Goal: Task Accomplishment & Management: Manage account settings

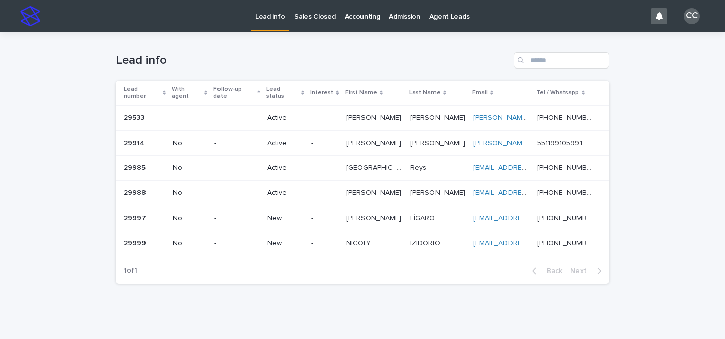
click at [234, 212] on div "-" at bounding box center [237, 217] width 45 height 11
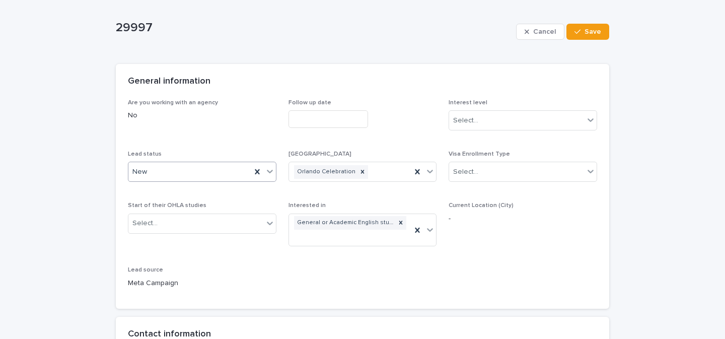
scroll to position [51, 0]
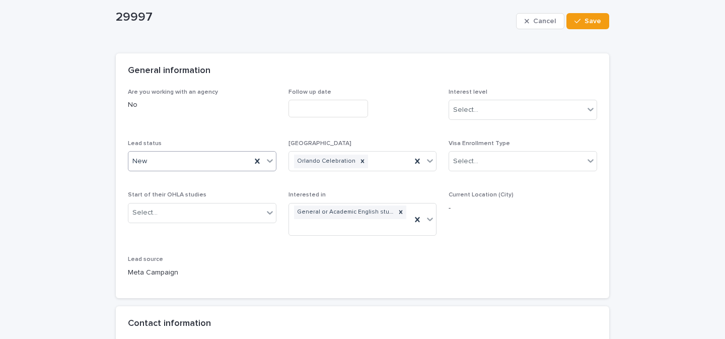
click at [267, 162] on icon at bounding box center [270, 161] width 10 height 10
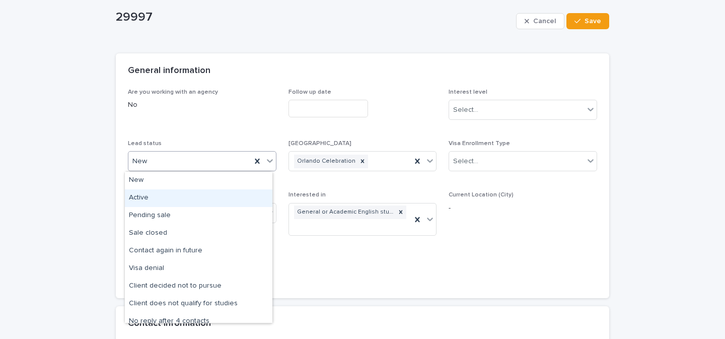
click at [168, 197] on div "Active" at bounding box center [199, 198] width 148 height 18
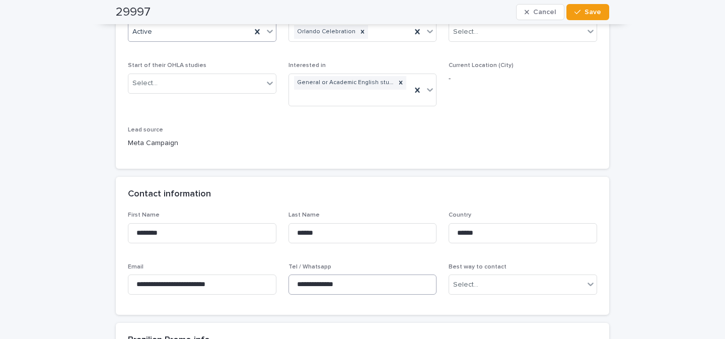
scroll to position [235, 0]
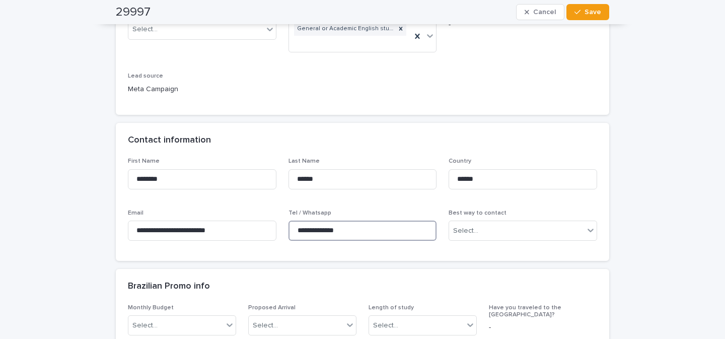
click at [325, 239] on input "**********" at bounding box center [363, 231] width 149 height 20
click at [328, 235] on input "**********" at bounding box center [363, 231] width 149 height 20
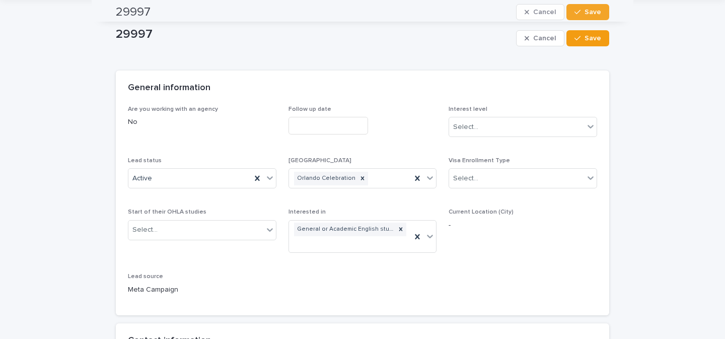
scroll to position [0, 0]
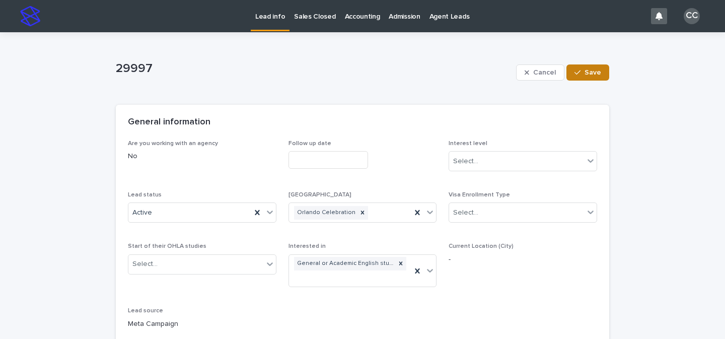
click at [585, 72] on span "Save" at bounding box center [593, 72] width 17 height 7
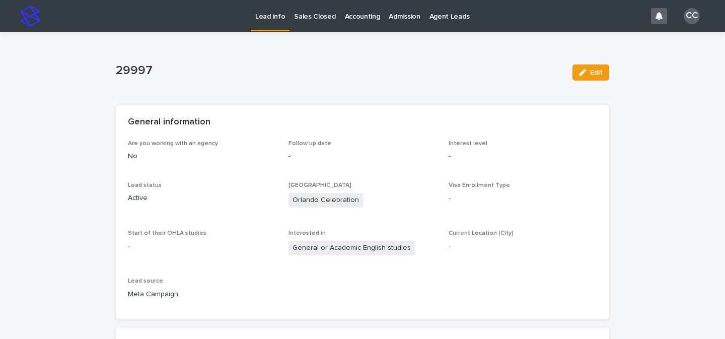
click at [272, 19] on p "Lead info" at bounding box center [270, 10] width 30 height 21
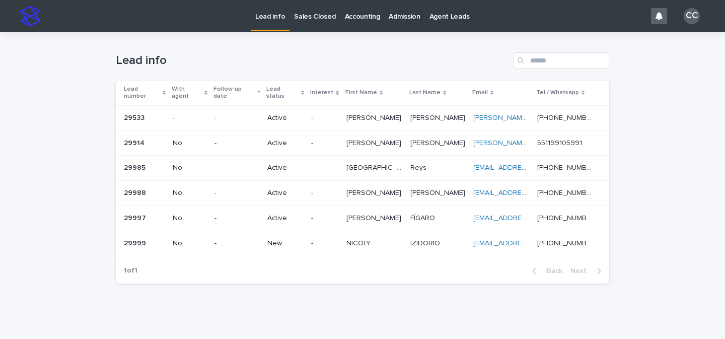
click at [291, 235] on div "New" at bounding box center [285, 243] width 36 height 17
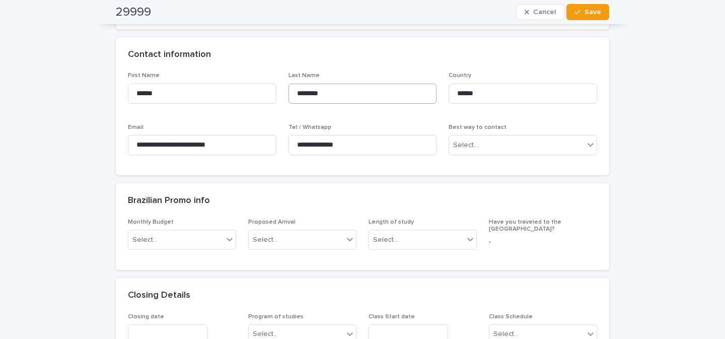
scroll to position [319, 0]
click at [333, 147] on input "**********" at bounding box center [363, 146] width 149 height 20
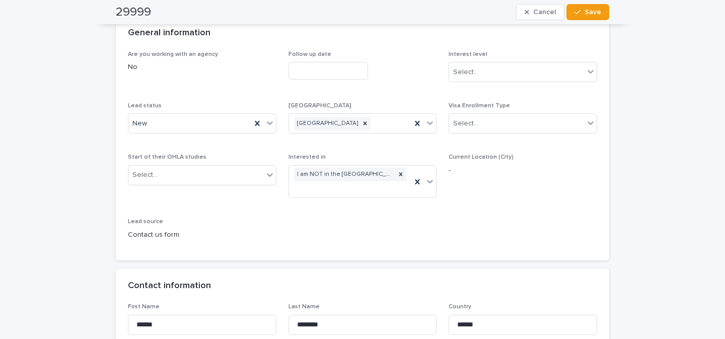
scroll to position [75, 0]
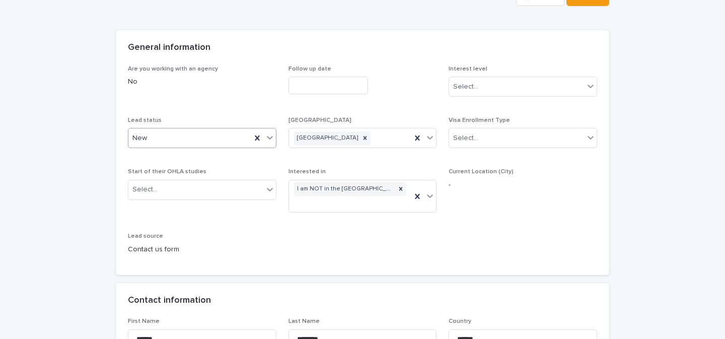
click at [269, 141] on icon at bounding box center [270, 137] width 10 height 10
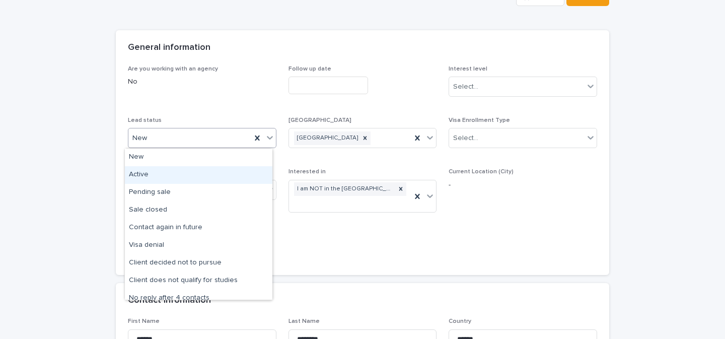
click at [223, 175] on div "Active" at bounding box center [199, 175] width 148 height 18
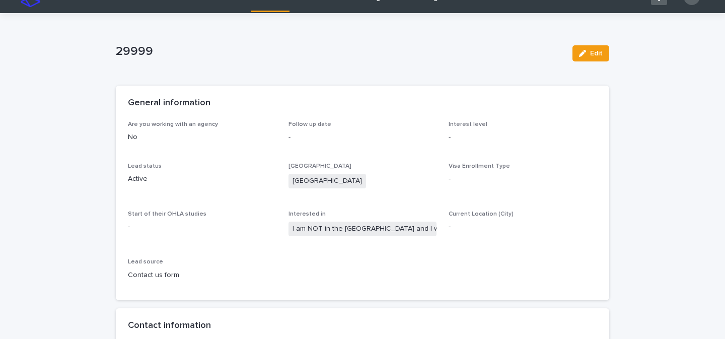
scroll to position [0, 0]
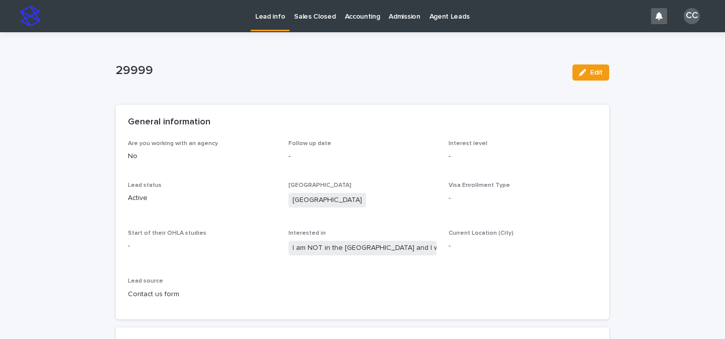
click at [266, 15] on p "Lead info" at bounding box center [270, 10] width 30 height 21
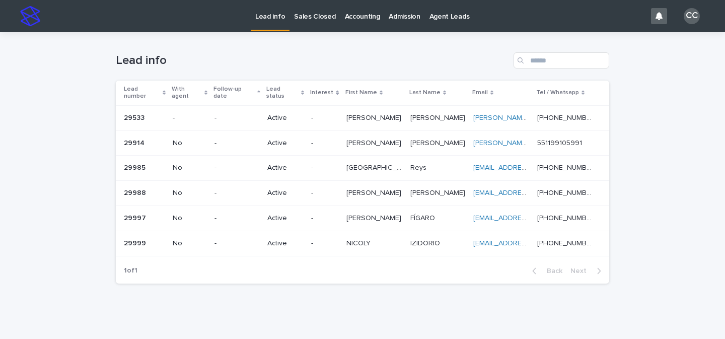
click at [330, 217] on div "-" at bounding box center [324, 218] width 27 height 17
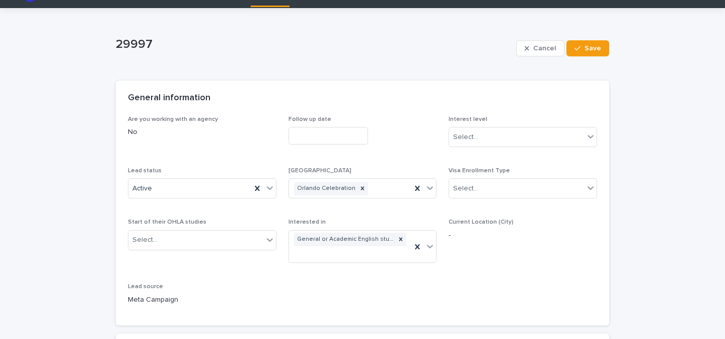
scroll to position [79, 0]
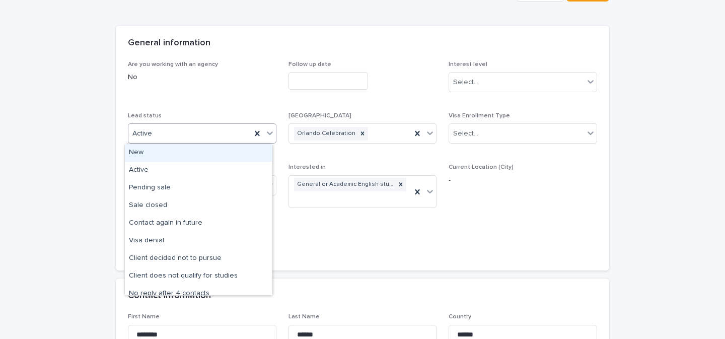
click at [265, 134] on icon at bounding box center [270, 133] width 10 height 10
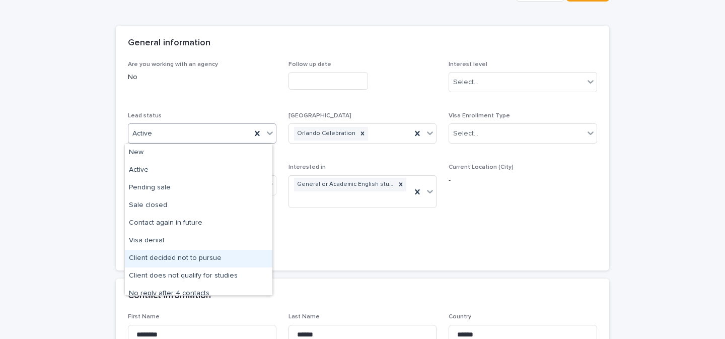
click at [207, 260] on div "Client decided not to pursue" at bounding box center [199, 259] width 148 height 18
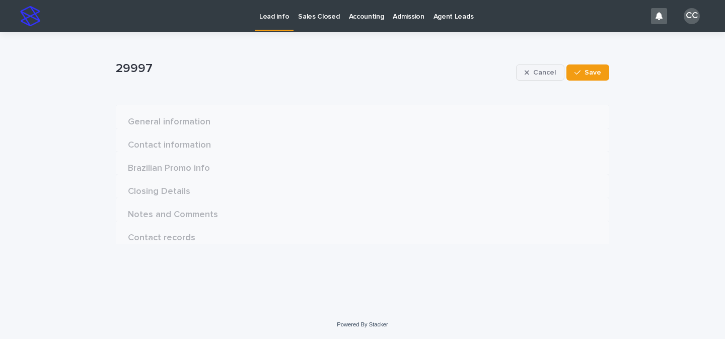
scroll to position [0, 0]
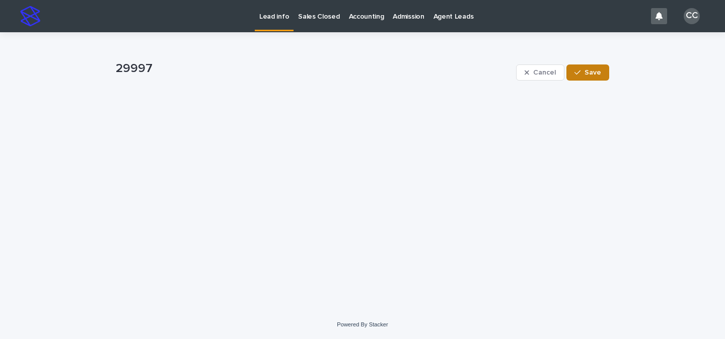
click at [601, 73] on button "Save" at bounding box center [588, 72] width 43 height 16
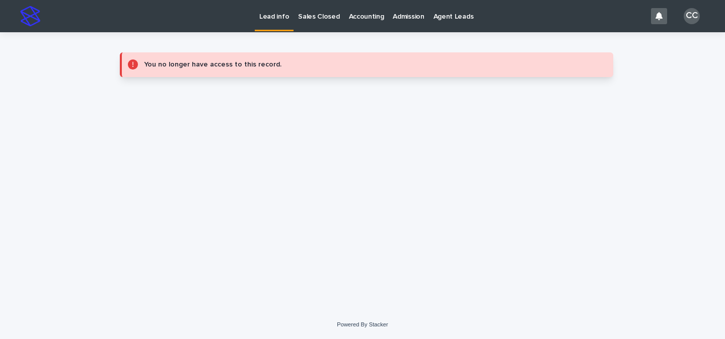
click at [277, 19] on p "Lead info" at bounding box center [274, 10] width 30 height 21
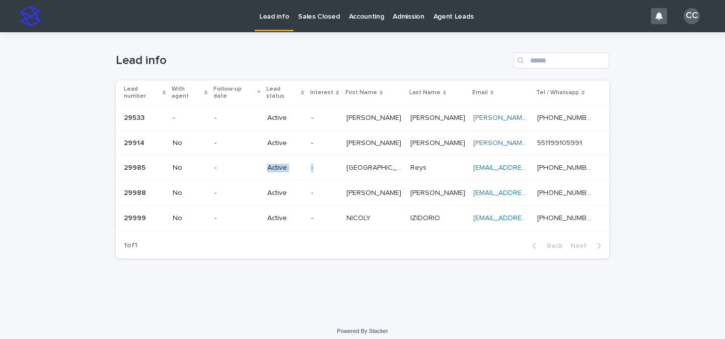
drag, startPoint x: 315, startPoint y: 153, endPoint x: 328, endPoint y: 169, distance: 20.4
click at [328, 169] on tr "29985 29985 No - Active - Lucca Lucca Reys Reys luccareys7@gmail.com luccareys7…" at bounding box center [363, 168] width 494 height 25
click at [338, 185] on div "-" at bounding box center [324, 193] width 27 height 17
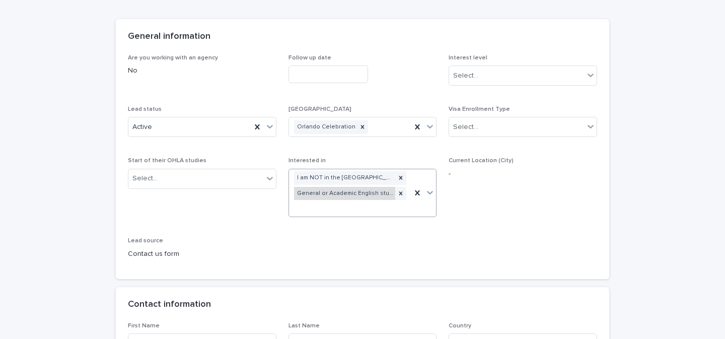
scroll to position [98, 0]
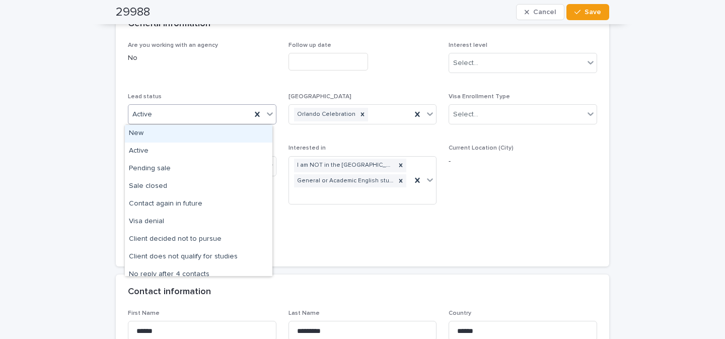
click at [265, 116] on icon at bounding box center [270, 114] width 10 height 10
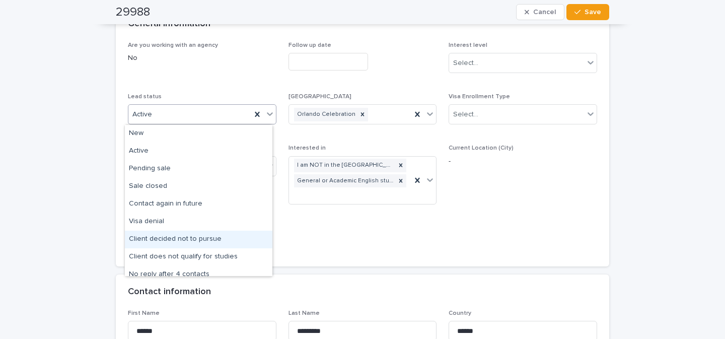
click at [200, 240] on div "Client decided not to pursue" at bounding box center [199, 240] width 148 height 18
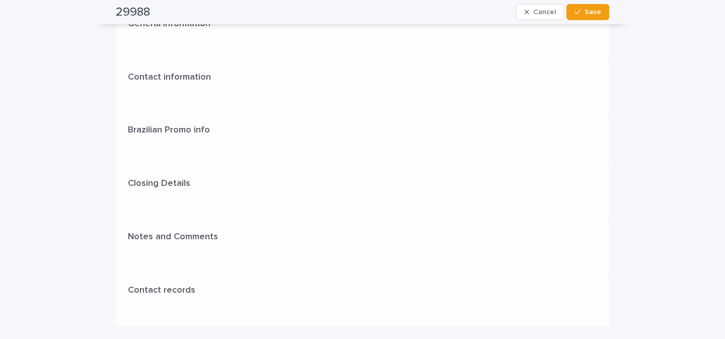
scroll to position [0, 0]
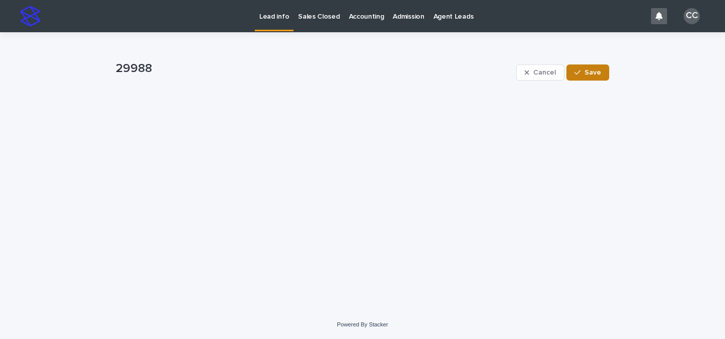
click at [595, 76] on span "Save" at bounding box center [593, 72] width 17 height 7
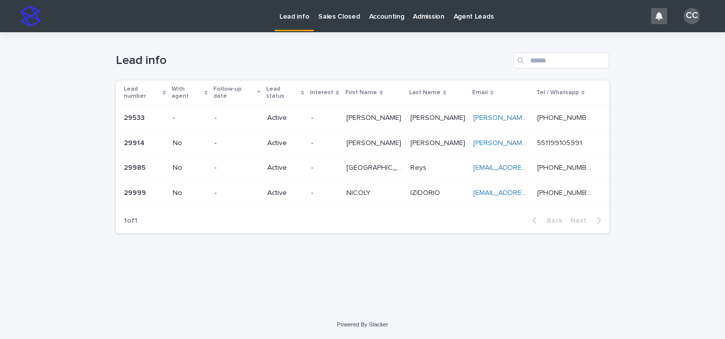
click at [303, 24] on link "Lead info" at bounding box center [294, 15] width 39 height 30
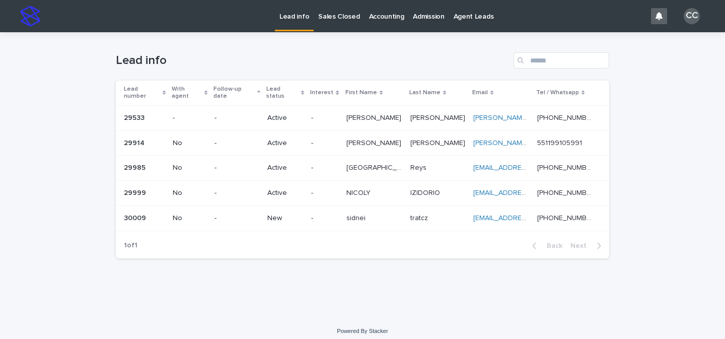
click at [259, 216] on div "-" at bounding box center [237, 218] width 45 height 17
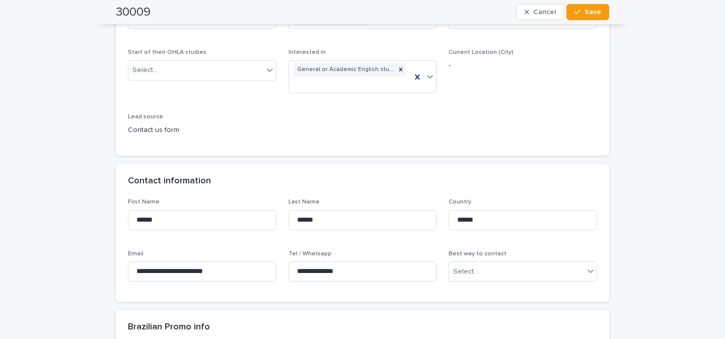
scroll to position [203, 0]
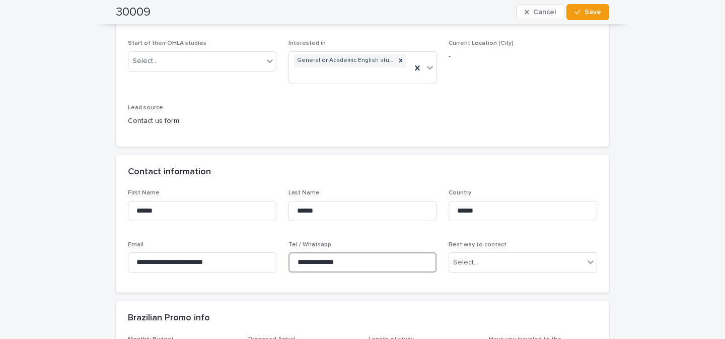
click at [354, 260] on input "**********" at bounding box center [363, 262] width 149 height 20
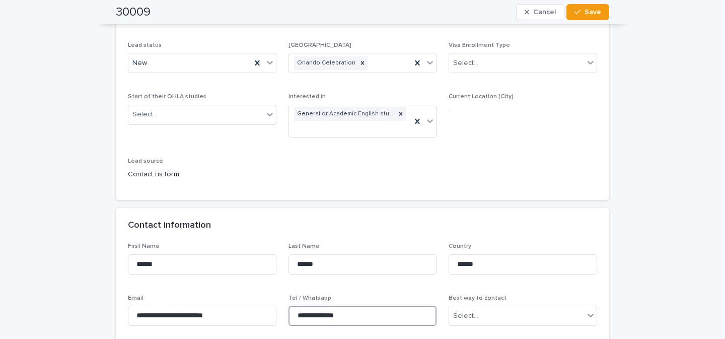
scroll to position [101, 0]
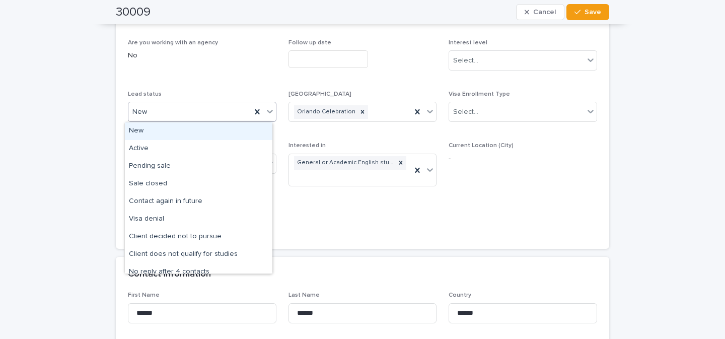
click at [265, 108] on icon at bounding box center [270, 111] width 10 height 10
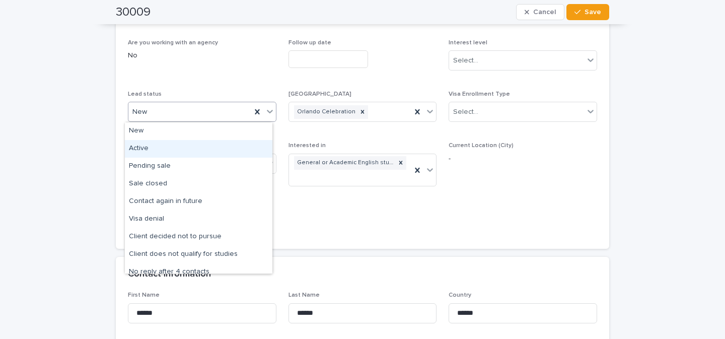
click at [224, 153] on div "Active" at bounding box center [199, 149] width 148 height 18
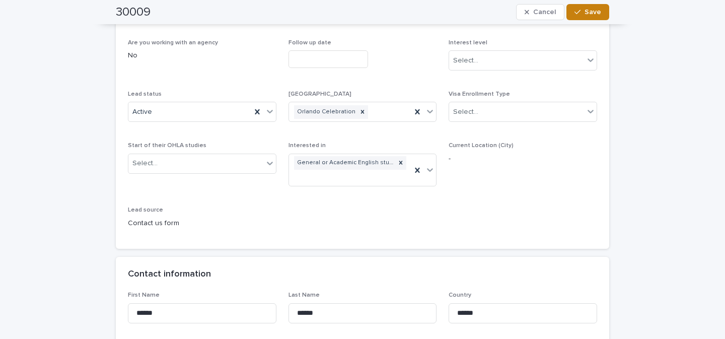
click at [595, 15] on span "Save" at bounding box center [593, 12] width 17 height 7
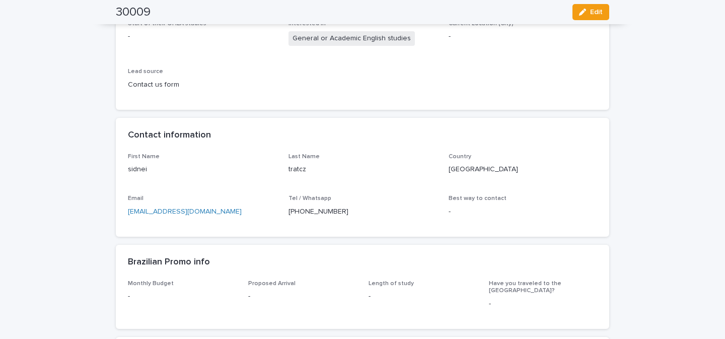
scroll to position [0, 0]
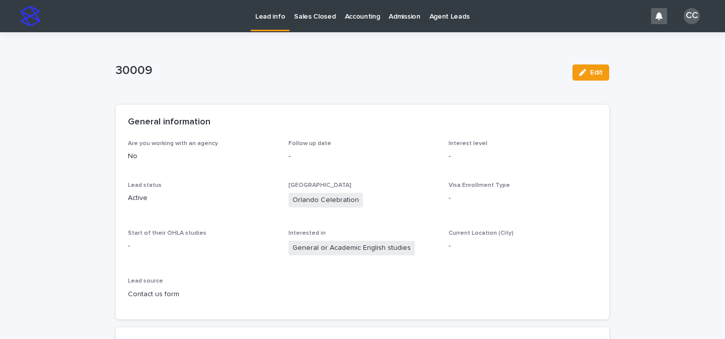
click at [259, 10] on p "Lead info" at bounding box center [270, 10] width 30 height 21
